Goal: Task Accomplishment & Management: Manage account settings

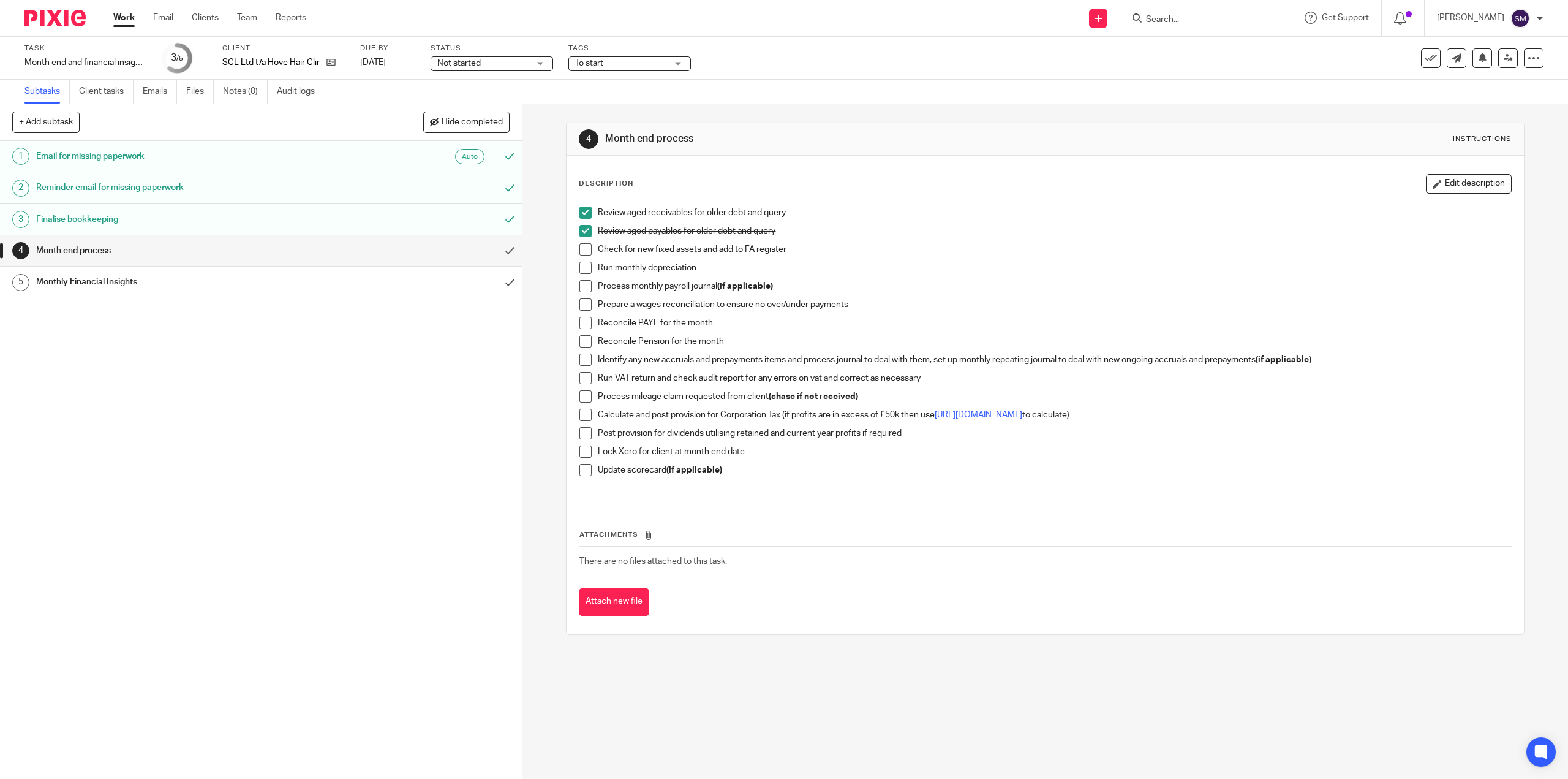
click at [585, 283] on span at bounding box center [586, 286] width 12 height 12
click at [584, 309] on span at bounding box center [586, 304] width 12 height 12
drag, startPoint x: 583, startPoint y: 325, endPoint x: 584, endPoint y: 336, distance: 11.0
click at [583, 324] on span at bounding box center [586, 323] width 12 height 12
drag, startPoint x: 583, startPoint y: 339, endPoint x: 691, endPoint y: 366, distance: 111.3
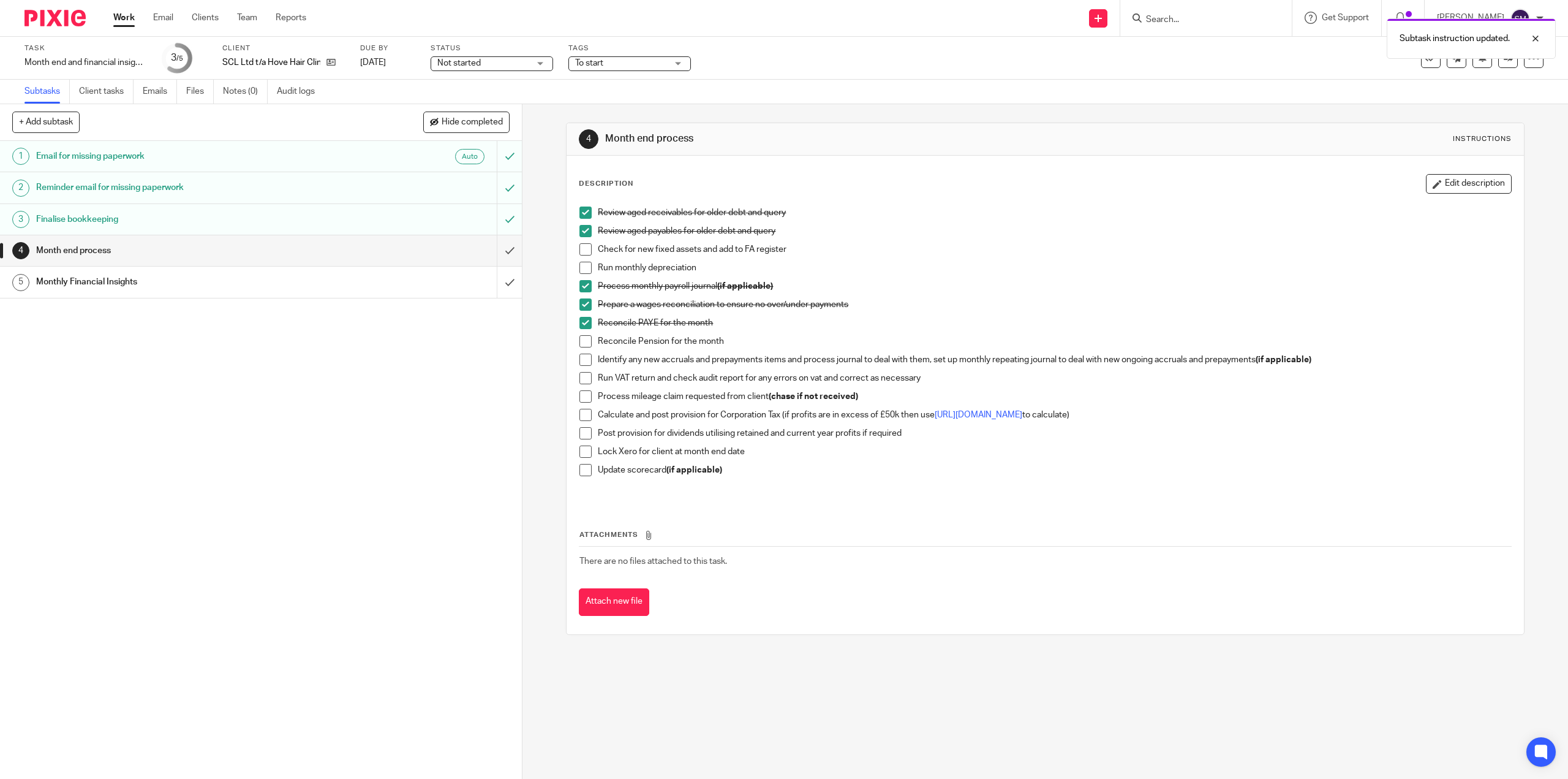
click at [583, 340] on span at bounding box center [586, 341] width 12 height 12
click at [583, 365] on span at bounding box center [586, 360] width 12 height 12
click at [582, 378] on span at bounding box center [586, 379] width 12 height 12
click at [581, 399] on span at bounding box center [586, 397] width 12 height 12
click at [580, 450] on span at bounding box center [586, 452] width 12 height 12
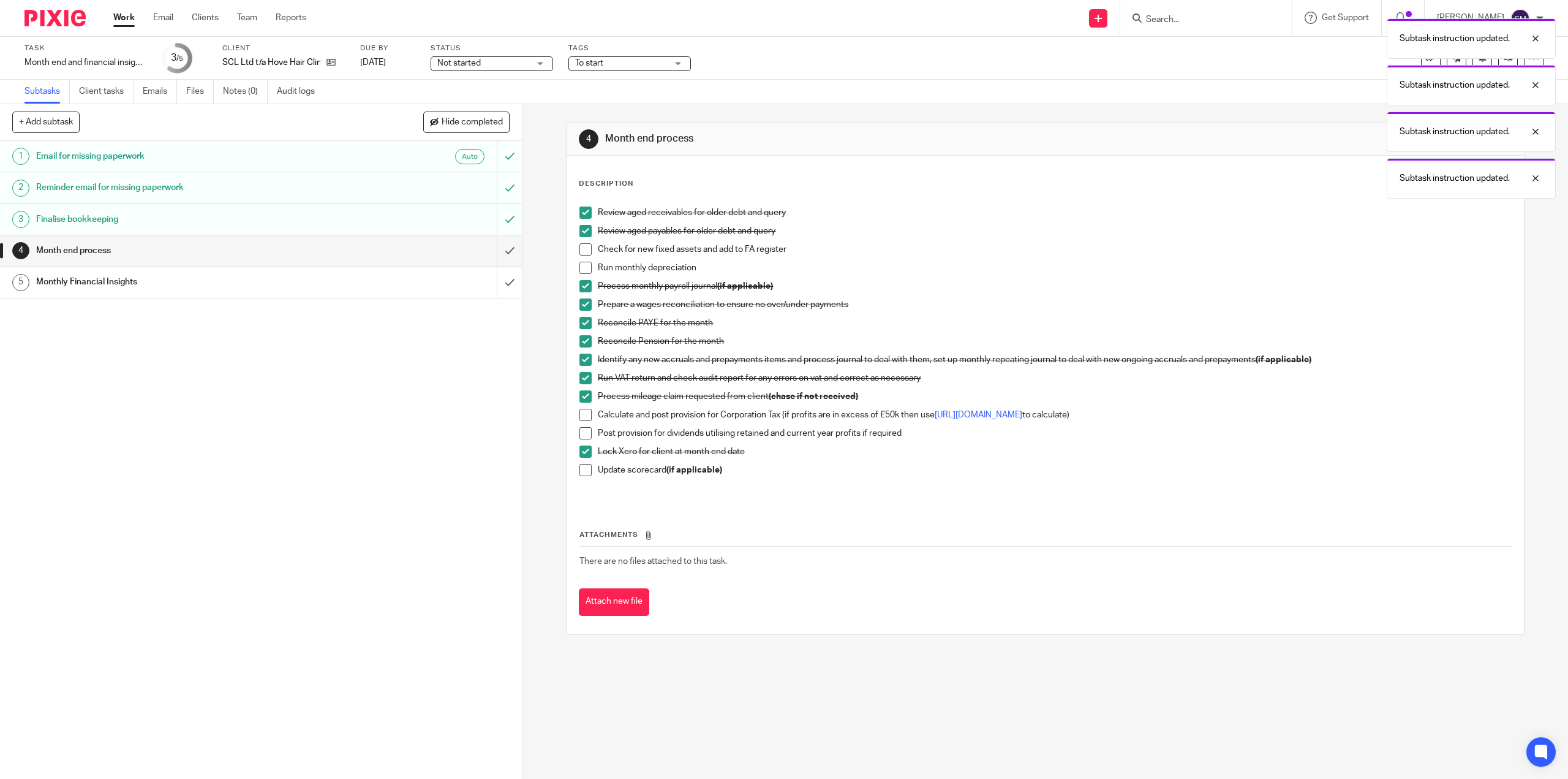
click at [580, 469] on span at bounding box center [586, 470] width 12 height 12
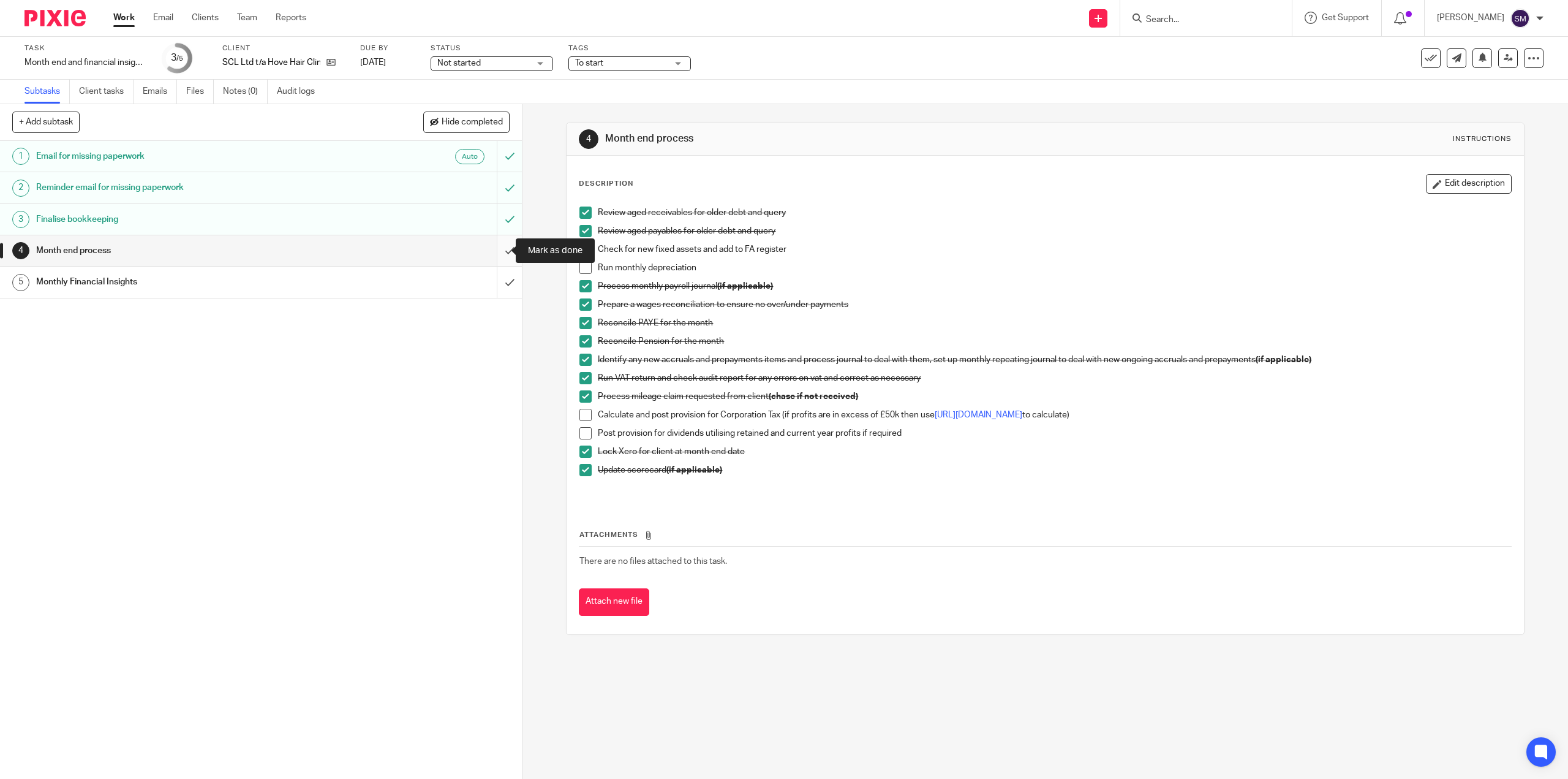
click at [499, 252] on input "submit" at bounding box center [261, 250] width 522 height 30
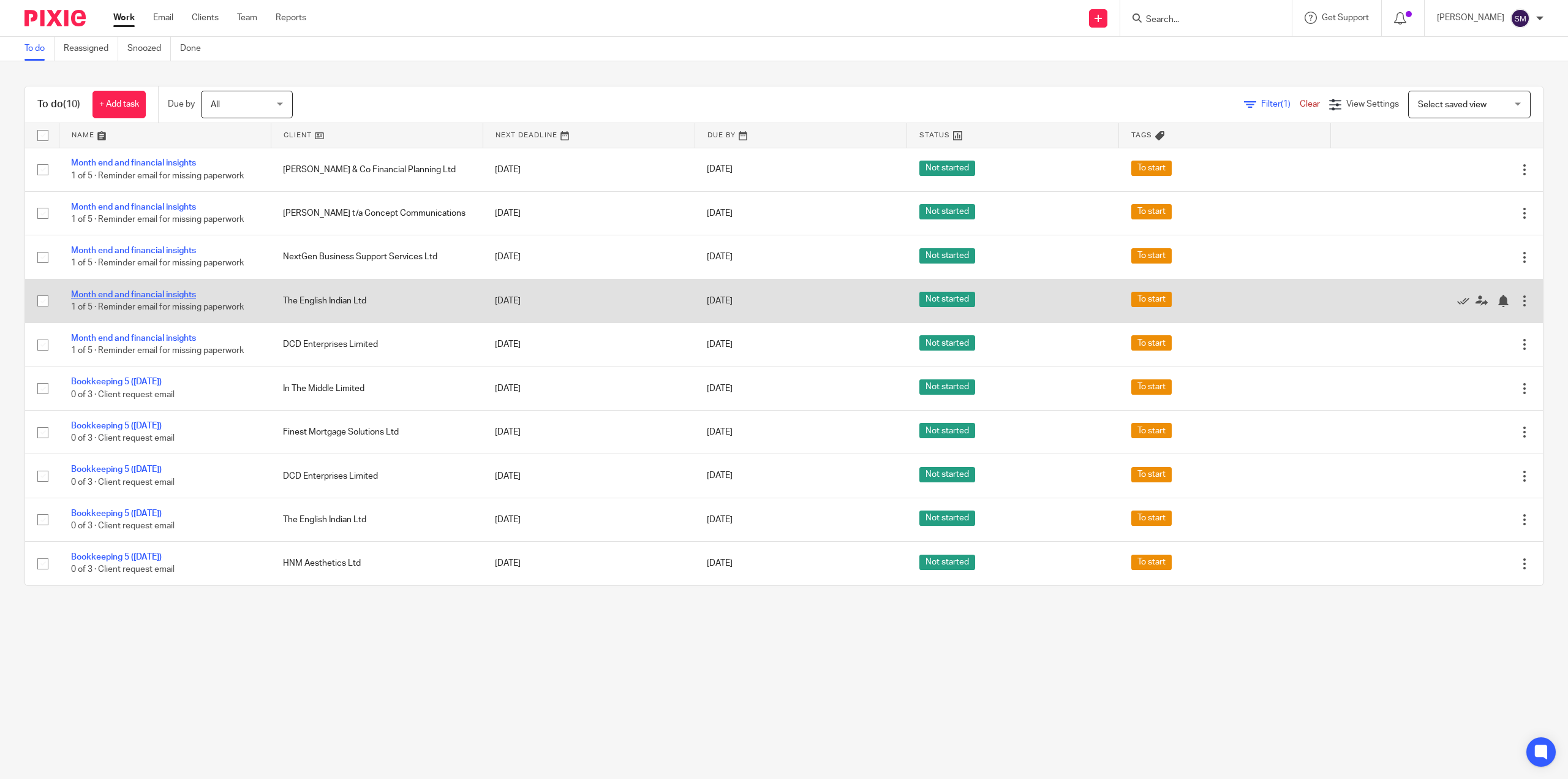
drag, startPoint x: 176, startPoint y: 289, endPoint x: 154, endPoint y: 294, distance: 22.6
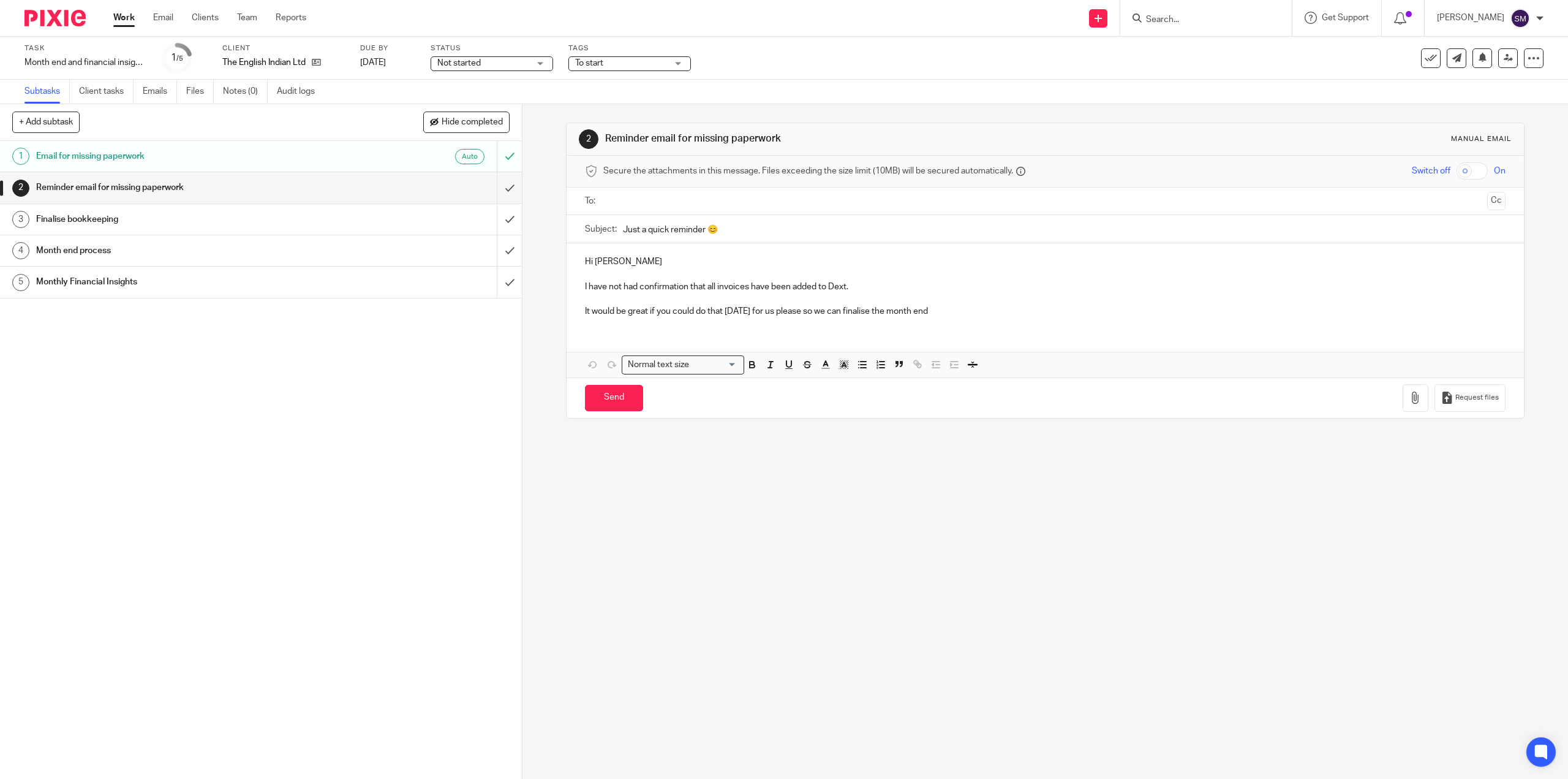
click at [486, 62] on span "Not started" at bounding box center [484, 63] width 92 height 12
click at [483, 103] on li "In progress" at bounding box center [491, 108] width 121 height 25
click at [579, 59] on span "To start" at bounding box center [621, 63] width 92 height 12
click at [600, 84] on span "To start" at bounding box center [604, 83] width 28 height 9
checkbox input "false"
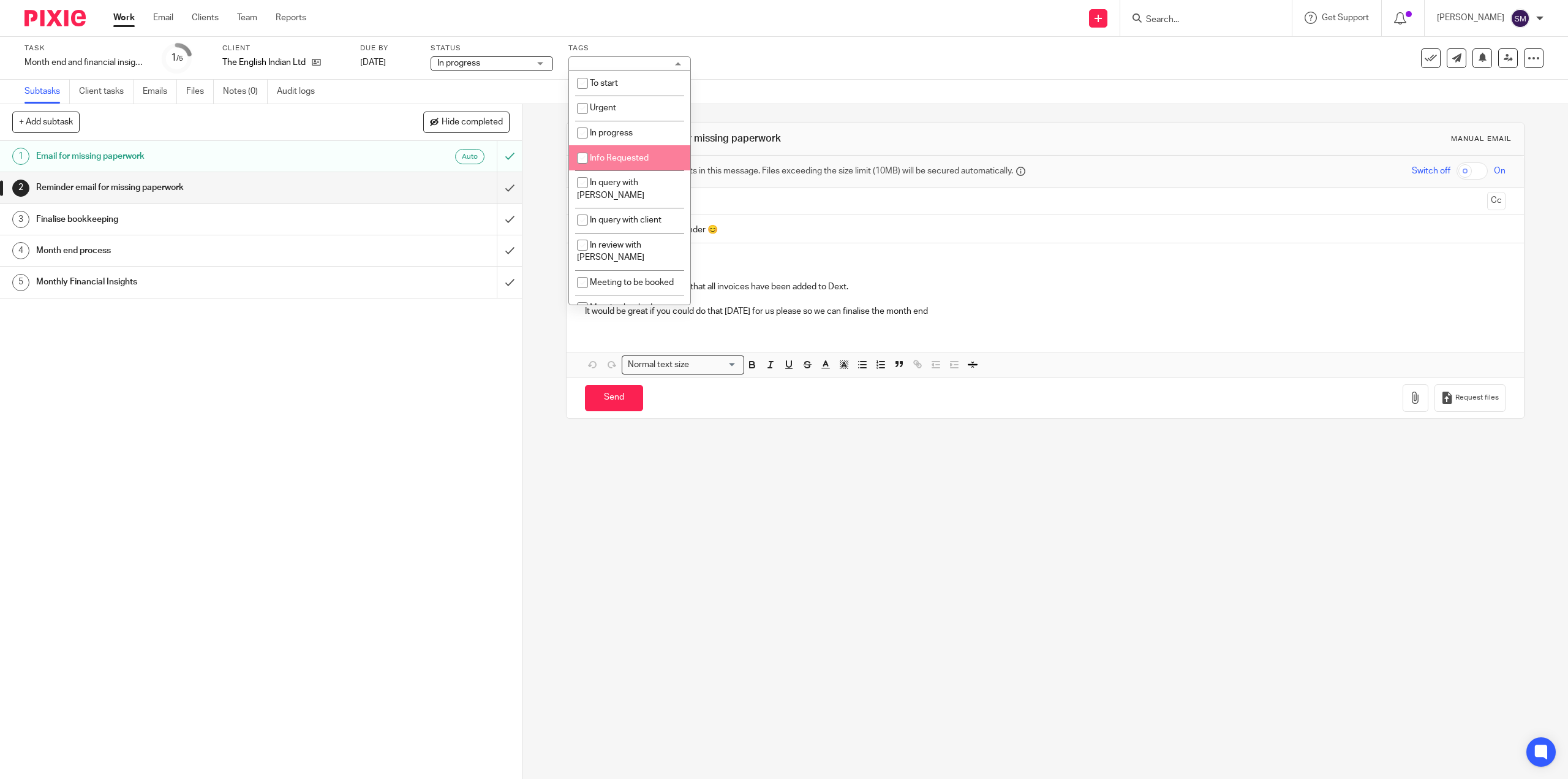
click at [611, 158] on span "Info Requested" at bounding box center [619, 158] width 59 height 9
checkbox input "true"
click at [381, 444] on div "1 Email for missing paperwork Auto 2 Reminder email for missing paperwork 3 Fin…" at bounding box center [261, 460] width 522 height 638
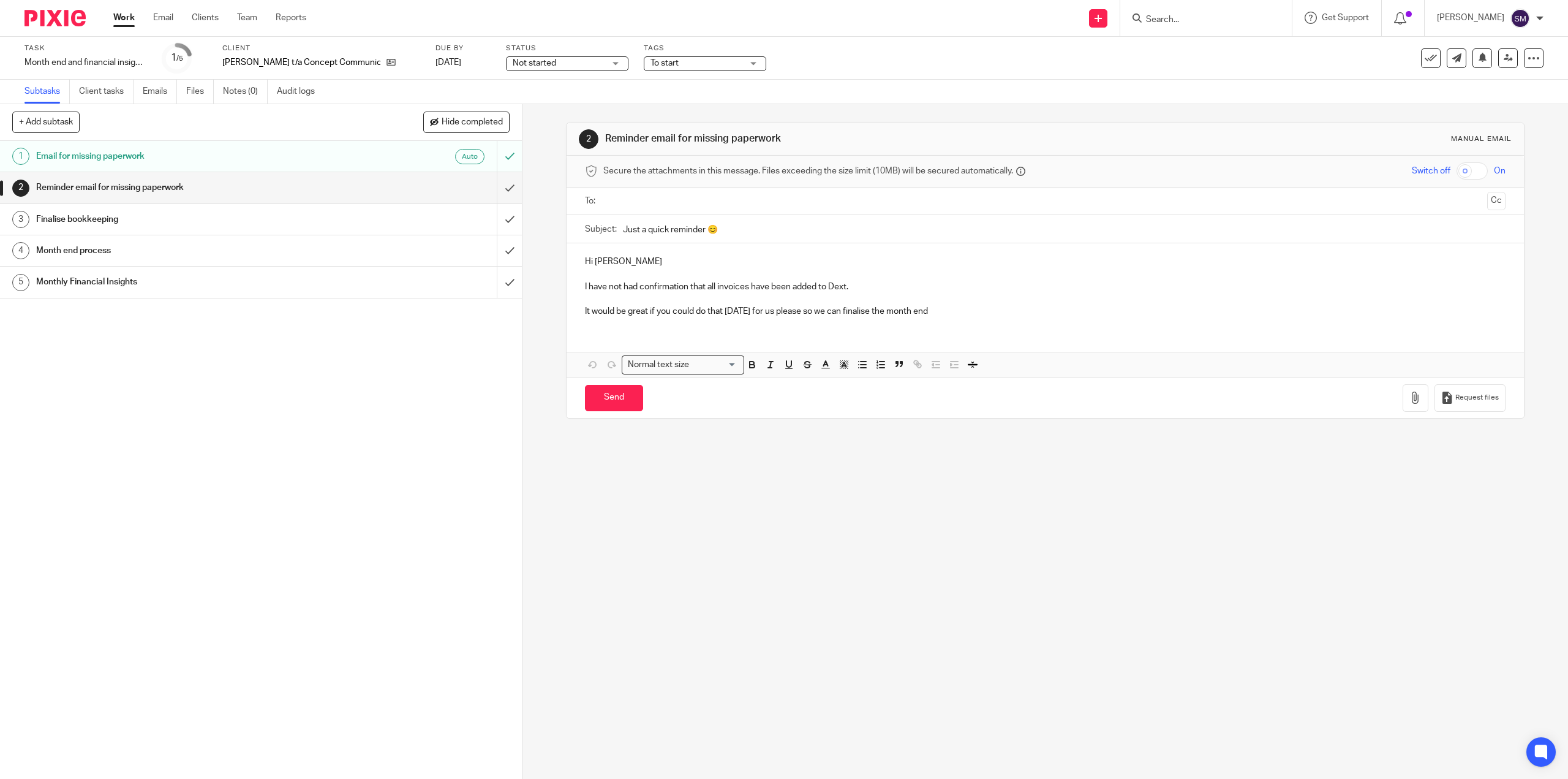
click at [709, 66] on span "To start" at bounding box center [697, 63] width 92 height 12
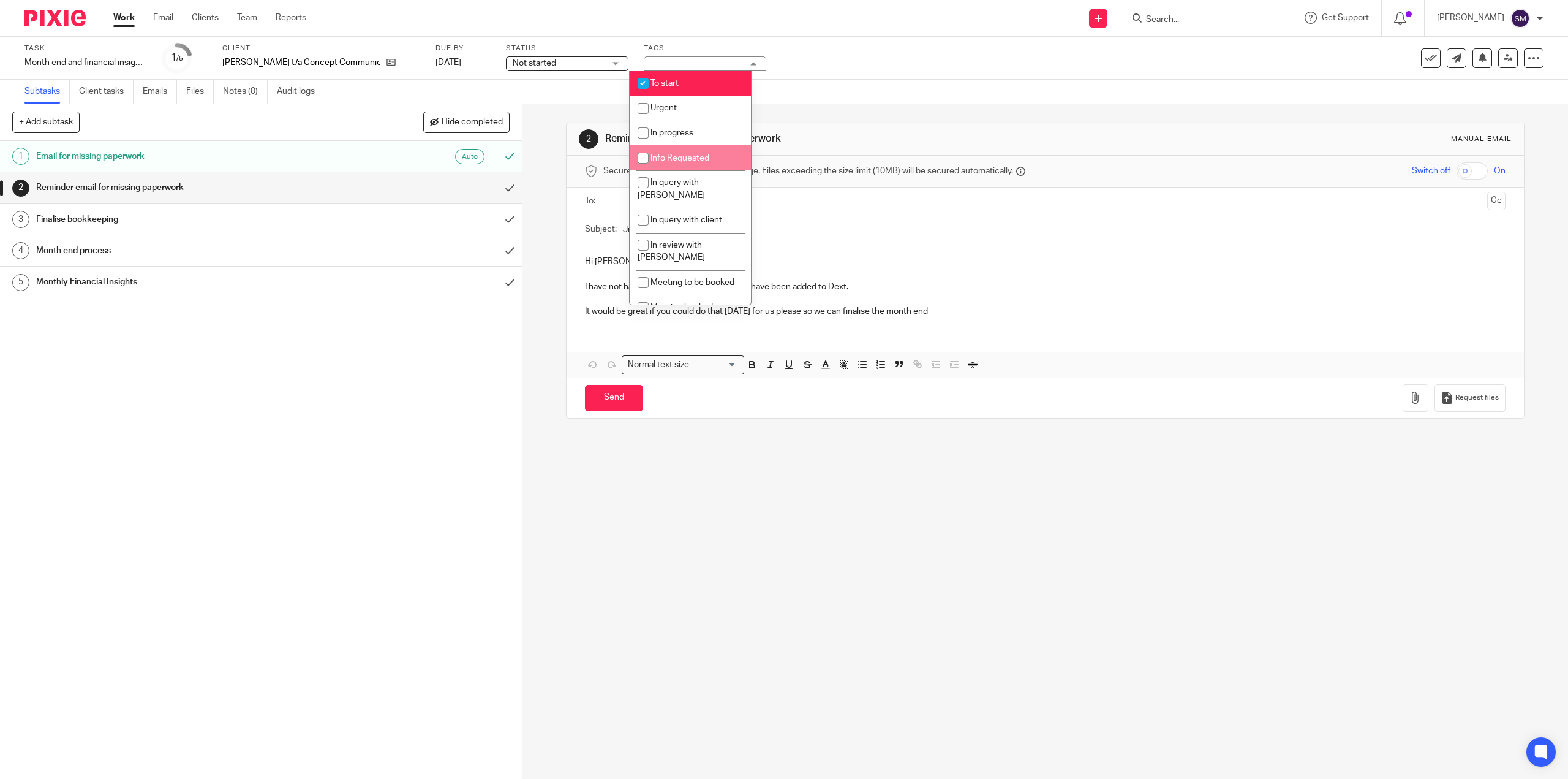
click at [672, 159] on span "Info Requested" at bounding box center [679, 158] width 59 height 9
checkbox input "true"
click at [670, 87] on span "To start" at bounding box center [665, 83] width 28 height 9
checkbox input "false"
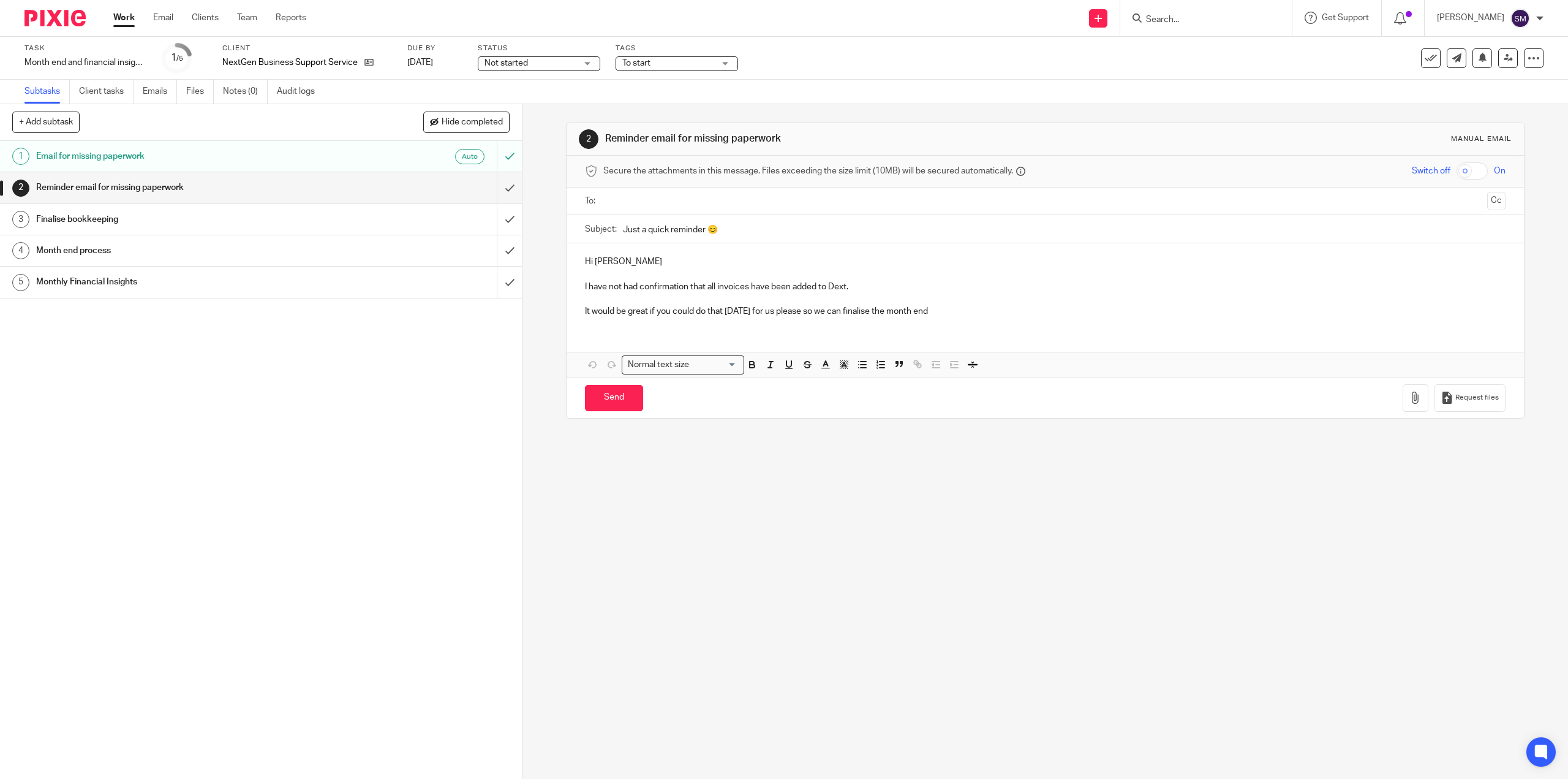
click at [691, 64] on span "To start" at bounding box center [669, 63] width 92 height 12
click at [666, 90] on li "To start" at bounding box center [676, 84] width 121 height 25
checkbox input "false"
click at [645, 155] on span "Info Requested" at bounding box center [665, 158] width 59 height 9
checkbox input "true"
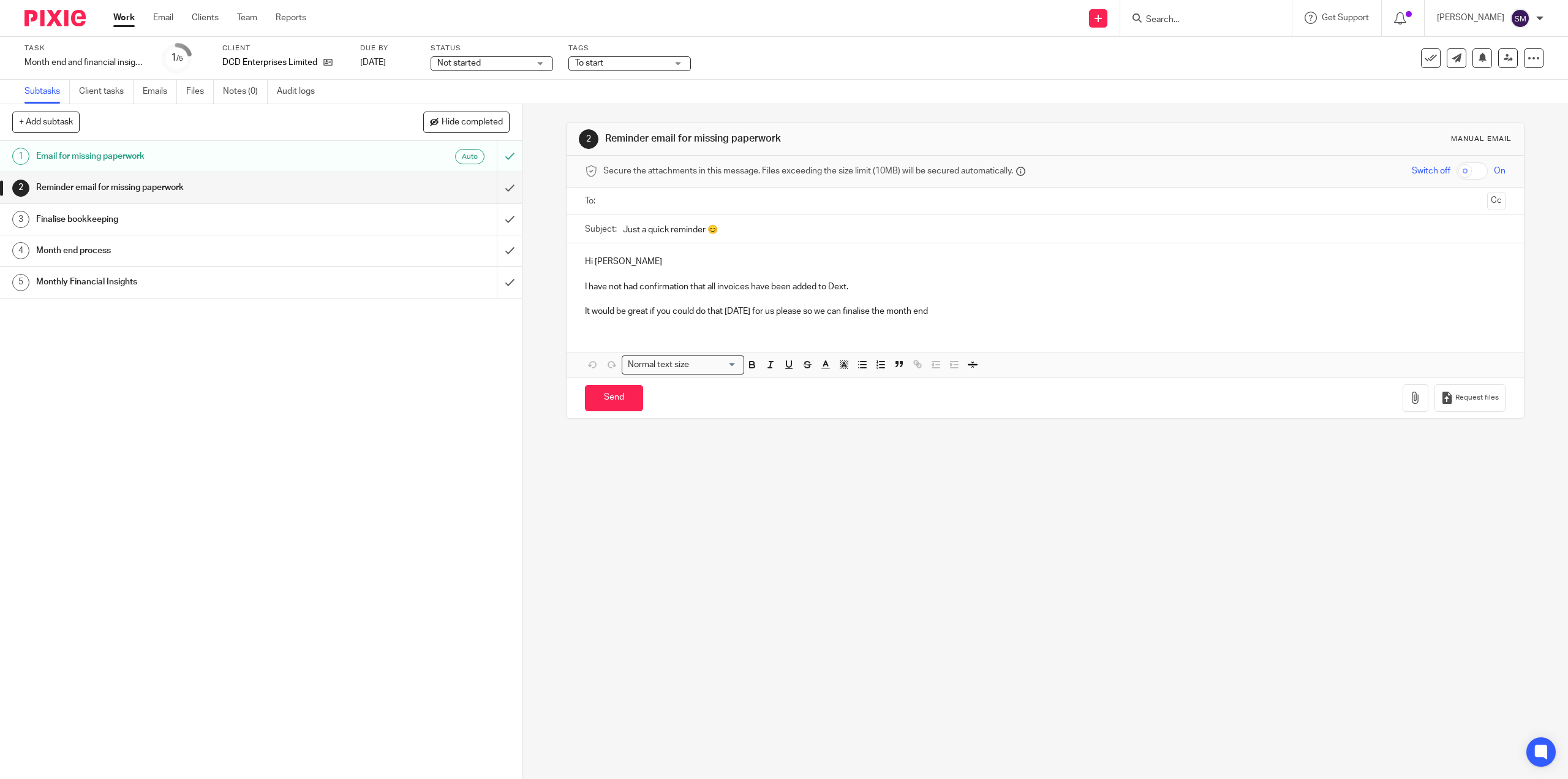
click at [657, 64] on span "To start" at bounding box center [621, 63] width 92 height 12
click at [626, 89] on li "To start" at bounding box center [629, 84] width 121 height 25
checkbox input "false"
click at [617, 160] on span "Info Requested" at bounding box center [619, 158] width 59 height 9
checkbox input "true"
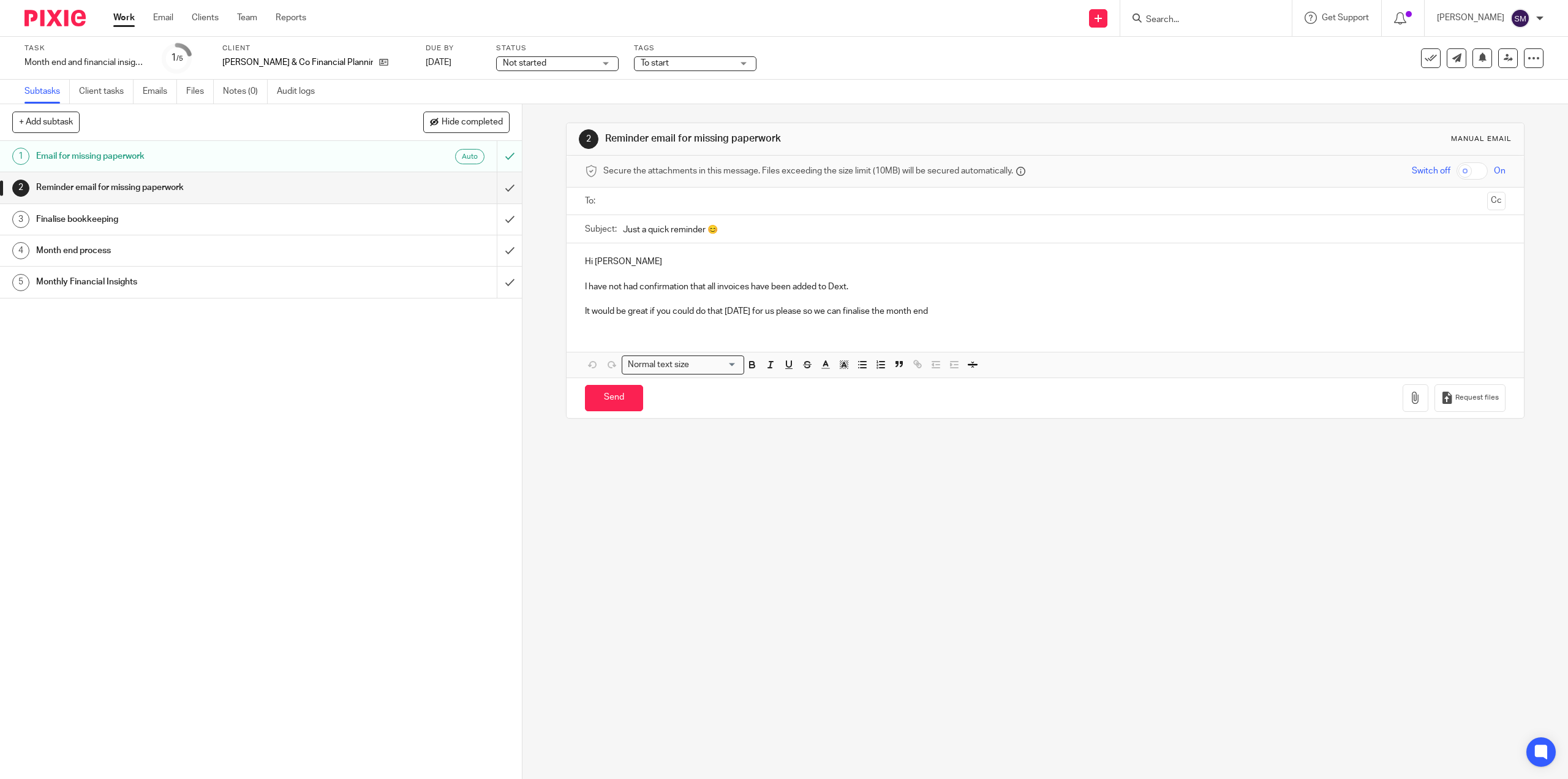
click at [640, 63] on span "To start" at bounding box center [686, 63] width 92 height 12
click at [632, 89] on li "To start" at bounding box center [654, 84] width 121 height 25
checkbox input "false"
click at [634, 152] on li "Info Requested" at bounding box center [654, 158] width 121 height 25
checkbox input "true"
